Goal: Information Seeking & Learning: Check status

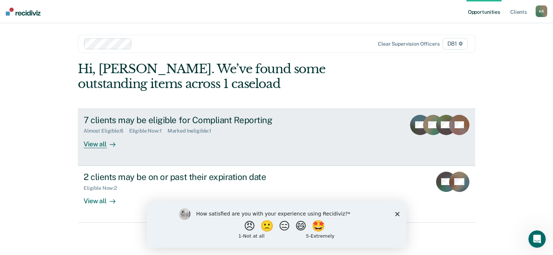
click at [100, 140] on div "View all" at bounding box center [104, 141] width 41 height 14
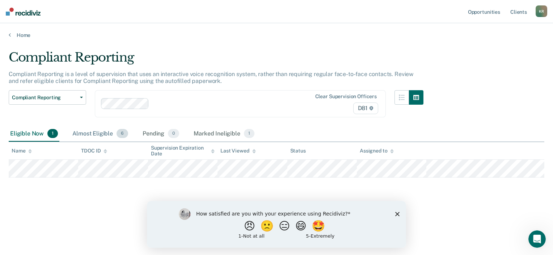
click at [120, 130] on span "6" at bounding box center [123, 133] width 12 height 9
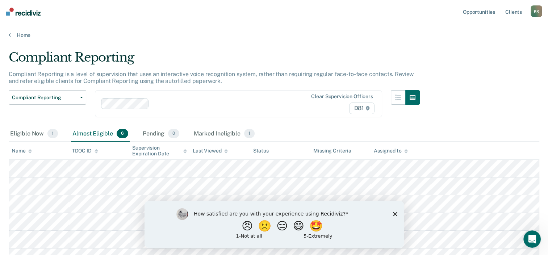
scroll to position [85, 0]
